Goal: Task Accomplishment & Management: Manage account settings

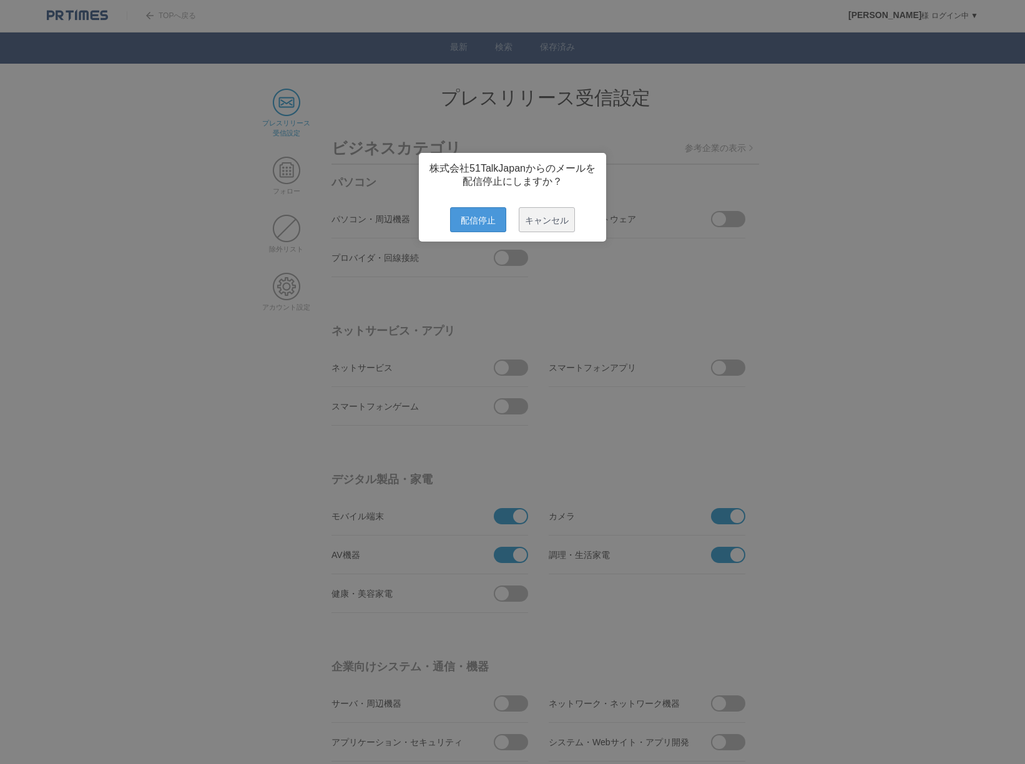
click at [477, 217] on span "配信停止" at bounding box center [478, 219] width 56 height 25
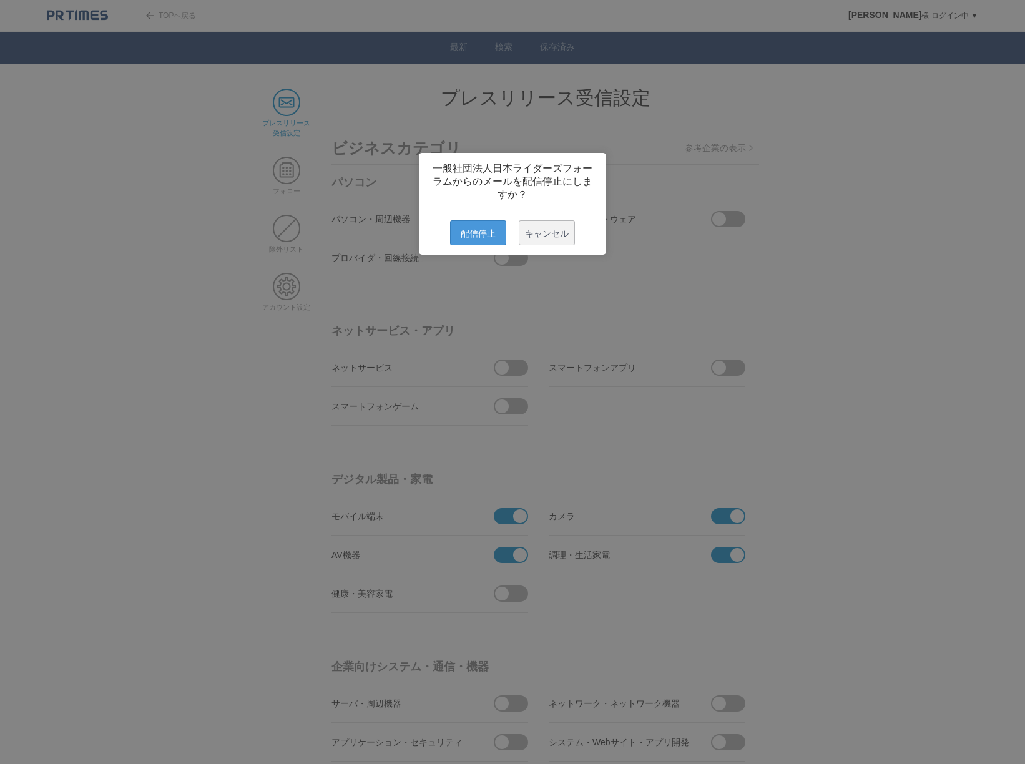
click at [498, 243] on span "配信停止" at bounding box center [478, 232] width 56 height 25
